Goal: Task Accomplishment & Management: Use online tool/utility

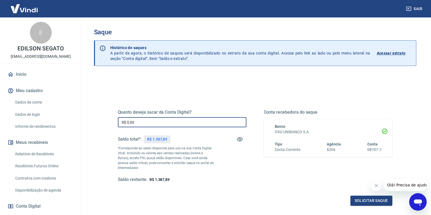
click at [143, 121] on input "R$ 0,00" at bounding box center [182, 122] width 128 height 10
type input "R$ 1.387,89"
click at [378, 203] on button "Solicitar saque" at bounding box center [371, 200] width 42 height 10
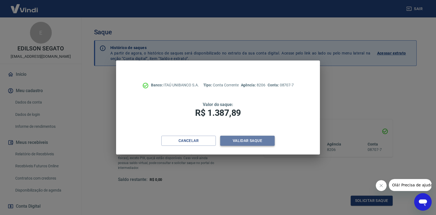
click at [244, 144] on button "Validar saque" at bounding box center [247, 141] width 54 height 10
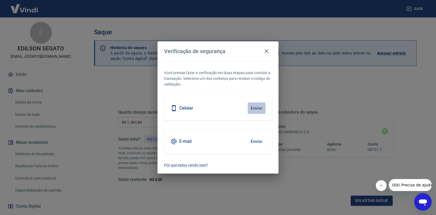
click at [256, 109] on button "Enviar" at bounding box center [256, 107] width 18 height 11
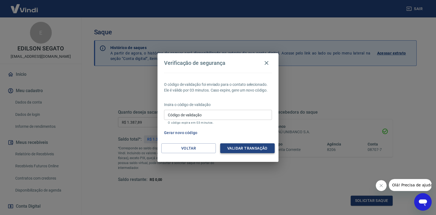
click at [252, 149] on button "Validar transação" at bounding box center [247, 148] width 54 height 10
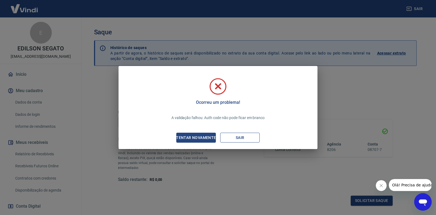
click at [237, 138] on button "Sair" at bounding box center [239, 138] width 39 height 10
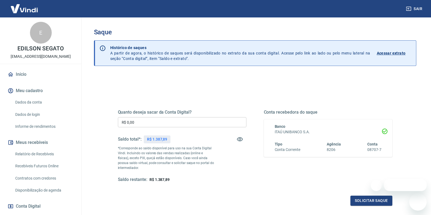
click at [148, 123] on input "R$ 0,00" at bounding box center [182, 122] width 128 height 10
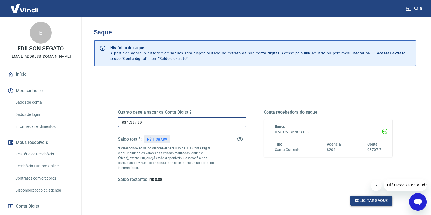
type input "R$ 1.387,89"
click at [373, 202] on button "Solicitar saque" at bounding box center [371, 200] width 42 height 10
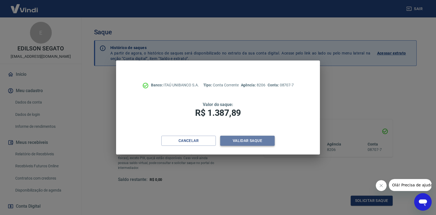
click at [241, 143] on button "Validar saque" at bounding box center [247, 141] width 54 height 10
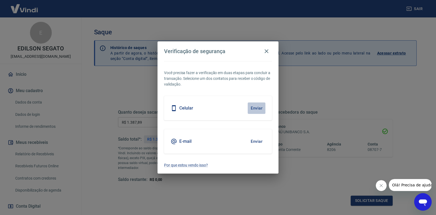
click at [259, 105] on button "Enviar" at bounding box center [256, 107] width 18 height 11
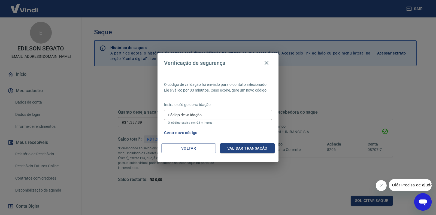
click at [199, 189] on div "Verificação de segurança O código de validação foi enviado para o contato selec…" at bounding box center [218, 107] width 436 height 215
click at [275, 208] on div "Verificação de segurança O código de validação foi enviado para o contato selec…" at bounding box center [218, 107] width 436 height 215
click at [247, 149] on button "Validar transação" at bounding box center [247, 148] width 54 height 10
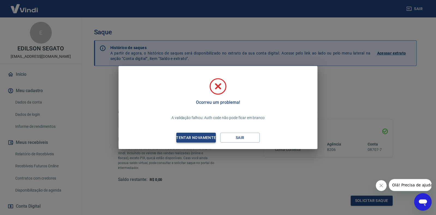
click at [195, 140] on div "Tentar novamente" at bounding box center [195, 137] width 53 height 7
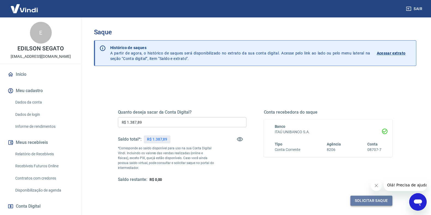
click at [366, 199] on button "Solicitar saque" at bounding box center [371, 200] width 42 height 10
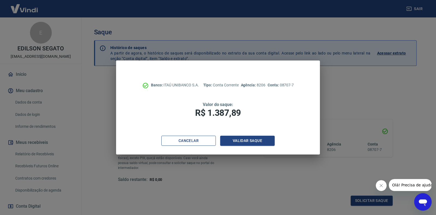
click at [196, 143] on button "Cancelar" at bounding box center [188, 141] width 54 height 10
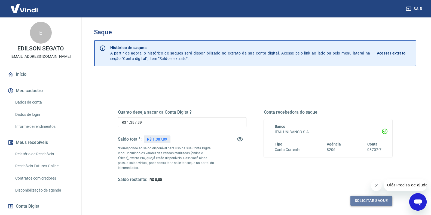
click at [370, 203] on button "Solicitar saque" at bounding box center [371, 200] width 42 height 10
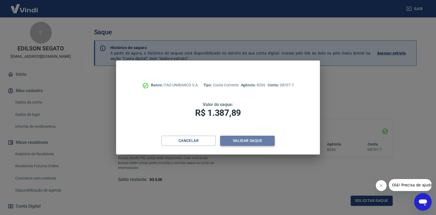
click at [249, 144] on button "Validar saque" at bounding box center [247, 141] width 54 height 10
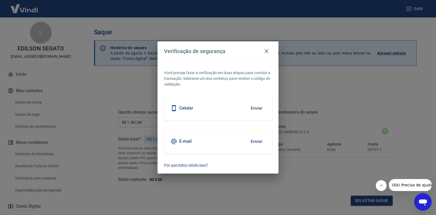
click at [194, 145] on div "E-mail Enviar" at bounding box center [218, 141] width 108 height 24
click at [256, 142] on button "Enviar" at bounding box center [256, 141] width 18 height 11
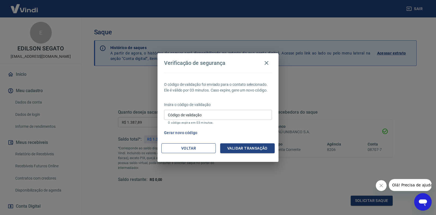
click at [204, 151] on button "Voltar" at bounding box center [188, 148] width 54 height 10
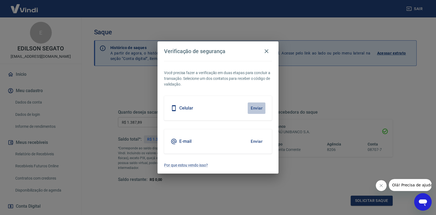
click at [254, 108] on button "Enviar" at bounding box center [256, 107] width 18 height 11
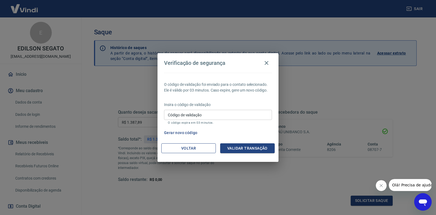
click at [189, 150] on button "Voltar" at bounding box center [188, 148] width 54 height 10
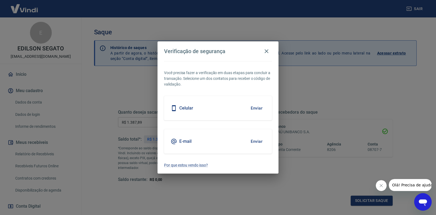
click at [113, 164] on div "Verificação de segurança Você precisa fazer a verificação em duas etapas para c…" at bounding box center [218, 107] width 436 height 215
click at [265, 51] on icon "button" at bounding box center [266, 51] width 7 height 7
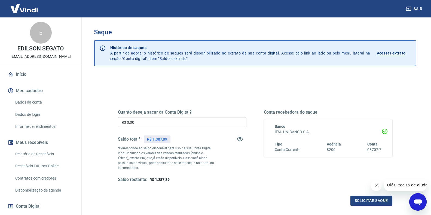
click at [149, 123] on input "R$ 0,00" at bounding box center [182, 122] width 128 height 10
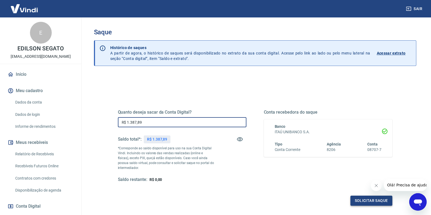
type input "R$ 1.387,89"
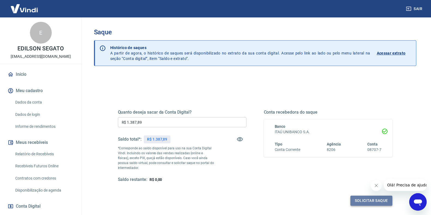
click at [374, 202] on button "Solicitar saque" at bounding box center [371, 200] width 42 height 10
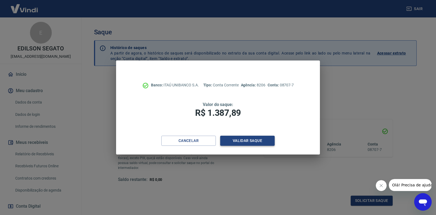
click at [240, 141] on button "Validar saque" at bounding box center [247, 141] width 54 height 10
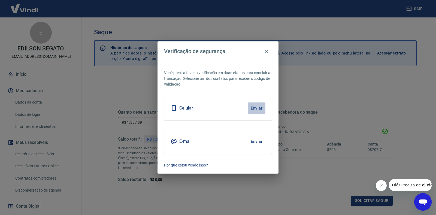
click at [249, 106] on button "Enviar" at bounding box center [256, 107] width 18 height 11
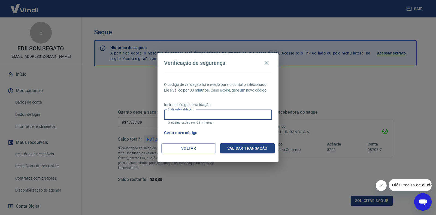
click at [227, 119] on input "Código de validação" at bounding box center [218, 115] width 108 height 10
click at [195, 183] on div "Verificação de segurança O código de validação foi enviado para o contato selec…" at bounding box center [218, 107] width 436 height 215
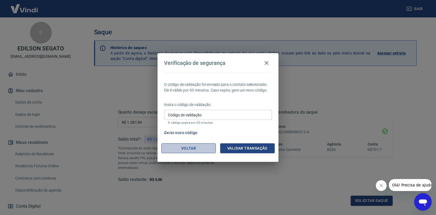
click at [193, 152] on button "Voltar" at bounding box center [188, 148] width 54 height 10
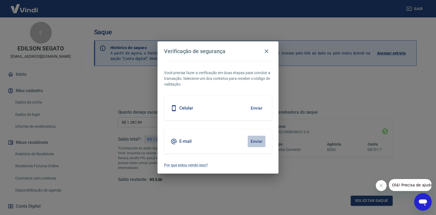
click at [251, 140] on button "Enviar" at bounding box center [256, 141] width 18 height 11
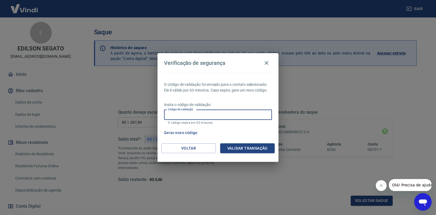
click at [189, 115] on input "Código de validação" at bounding box center [218, 115] width 108 height 10
type input "185743"
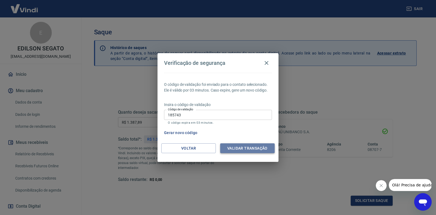
click at [241, 150] on button "Validar transação" at bounding box center [247, 148] width 54 height 10
